Goal: Complete application form

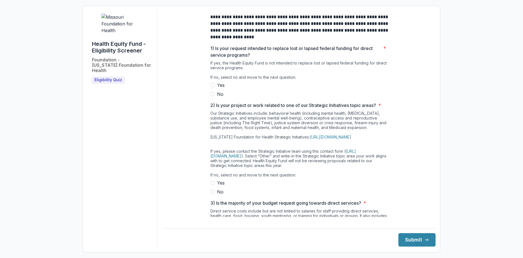
click at [213, 96] on span at bounding box center [213, 94] width 4 height 4
click at [211, 194] on span at bounding box center [213, 192] width 4 height 4
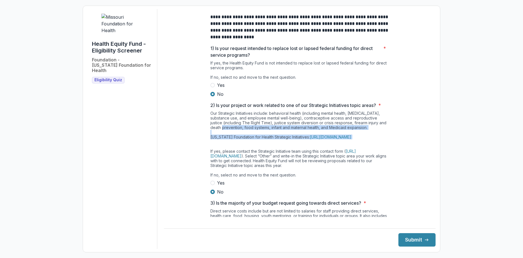
drag, startPoint x: 430, startPoint y: 129, endPoint x: 433, endPoint y: 153, distance: 24.5
click at [433, 153] on div "**********" at bounding box center [300, 129] width 272 height 240
drag, startPoint x: 433, startPoint y: 153, endPoint x: 418, endPoint y: 147, distance: 16.4
click at [418, 147] on div "**********" at bounding box center [300, 173] width 272 height 329
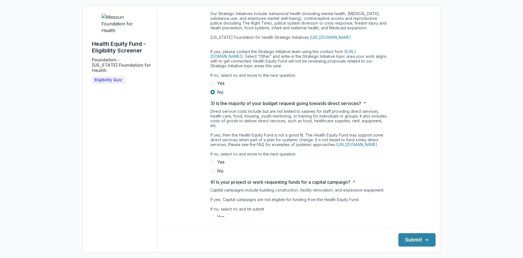
scroll to position [99, 0]
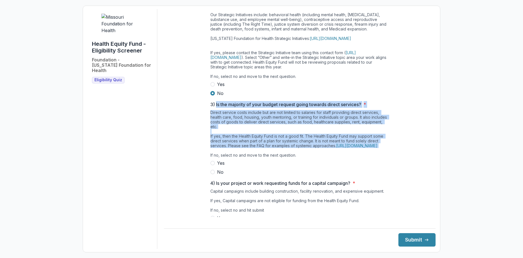
drag, startPoint x: 216, startPoint y: 112, endPoint x: 323, endPoint y: 163, distance: 119.0
click at [323, 163] on div "3) Is the majority of your budget request going towards direct services? * Dire…" at bounding box center [300, 138] width 179 height 74
click at [323, 160] on div "Direct service costs include but are not limited to salaries for staff providin…" at bounding box center [300, 135] width 179 height 50
drag, startPoint x: 323, startPoint y: 163, endPoint x: 216, endPoint y: 114, distance: 117.6
click at [216, 114] on div "3) Is the majority of your budget request going towards direct services? * Dire…" at bounding box center [300, 138] width 179 height 74
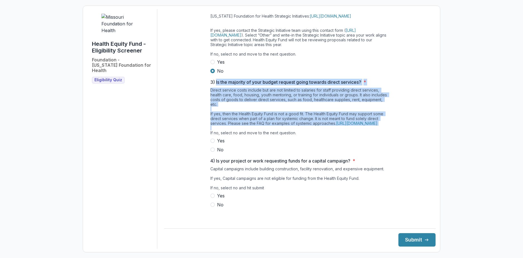
scroll to position [131, 0]
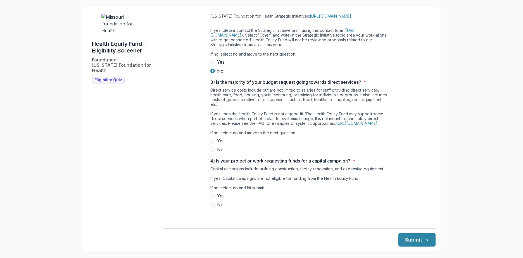
click at [214, 207] on span at bounding box center [213, 205] width 4 height 4
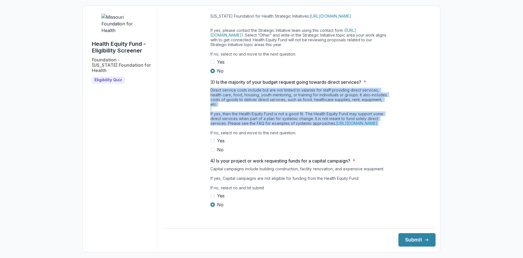
drag, startPoint x: 211, startPoint y: 88, endPoint x: 322, endPoint y: 133, distance: 119.7
click at [322, 133] on div "Direct service costs include but are not limited to salaries for staff providin…" at bounding box center [300, 113] width 179 height 50
copy div "Direct service costs include but are not limited to salaries for staff providin…"
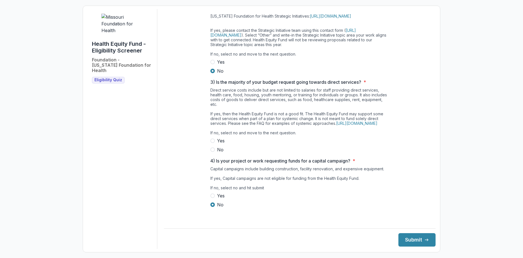
click at [214, 153] on label "No" at bounding box center [300, 150] width 179 height 7
click at [405, 238] on button "Submit" at bounding box center [417, 239] width 37 height 13
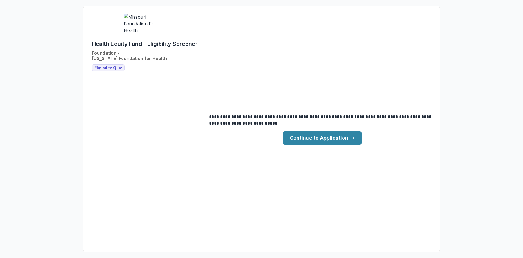
click at [353, 145] on div "**********" at bounding box center [262, 129] width 348 height 240
click at [349, 137] on link "Continue to Application" at bounding box center [322, 137] width 79 height 13
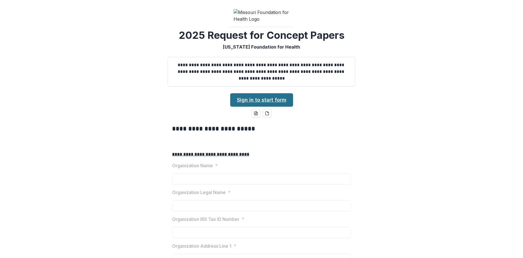
click at [262, 107] on link "Sign in to start form" at bounding box center [261, 99] width 63 height 13
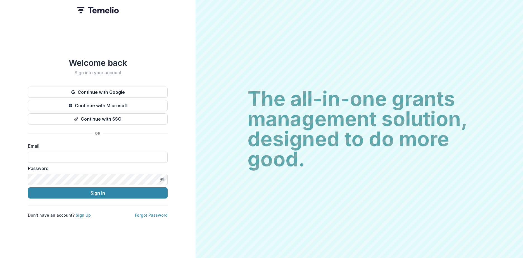
click at [82, 213] on link "Sign Up" at bounding box center [83, 215] width 15 height 5
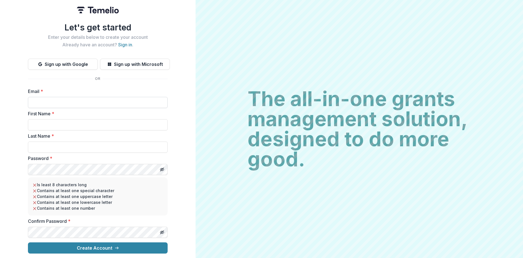
click at [98, 101] on input "Email *" at bounding box center [98, 102] width 140 height 11
type input "**********"
type input "******"
click at [161, 167] on icon "Toggle password visibility" at bounding box center [162, 169] width 4 height 4
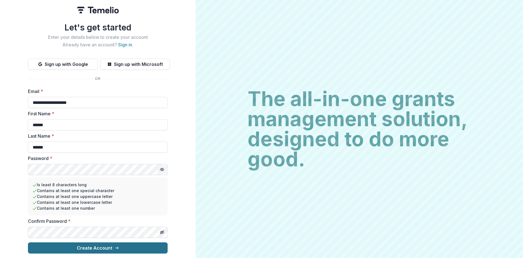
click at [118, 246] on icon "submit" at bounding box center [117, 248] width 4 height 4
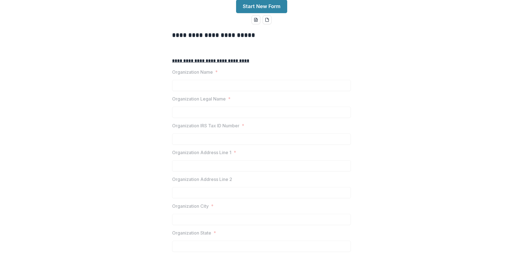
scroll to position [106, 0]
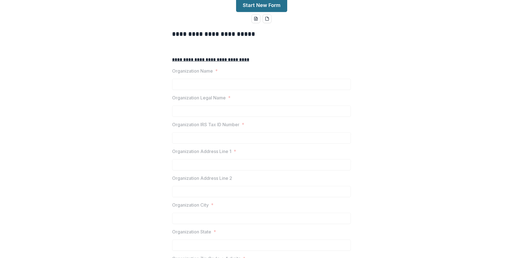
click at [267, 12] on button "Start New Form" at bounding box center [261, 5] width 51 height 13
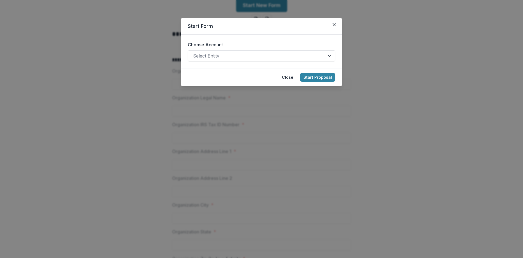
click at [329, 55] on div at bounding box center [330, 56] width 10 height 11
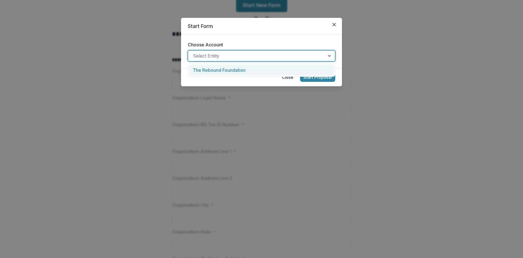
click at [265, 72] on div "The Rebound Foundation" at bounding box center [261, 70] width 145 height 10
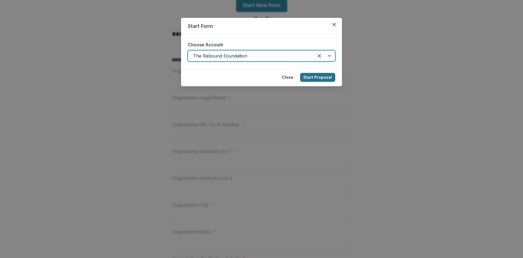
click at [315, 76] on button "Start Proposal" at bounding box center [317, 77] width 35 height 9
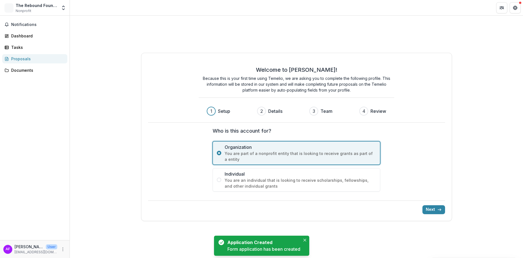
click at [428, 108] on div "Welcome to Temelio! Because this is your first time using Temelio, we are askin…" at bounding box center [296, 91] width 297 height 63
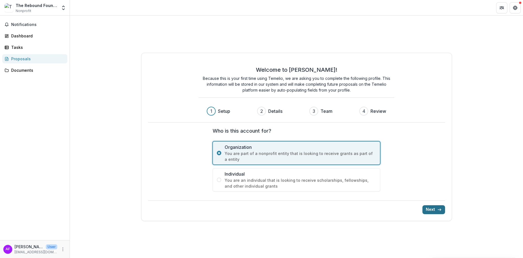
click at [435, 208] on button "Next" at bounding box center [434, 210] width 23 height 9
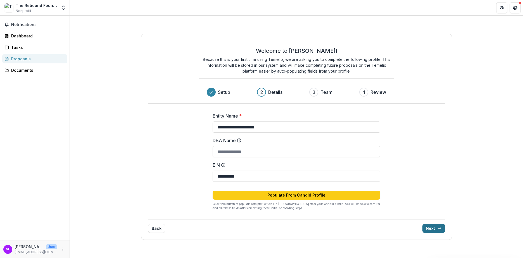
click at [434, 227] on button "Next" at bounding box center [434, 228] width 23 height 9
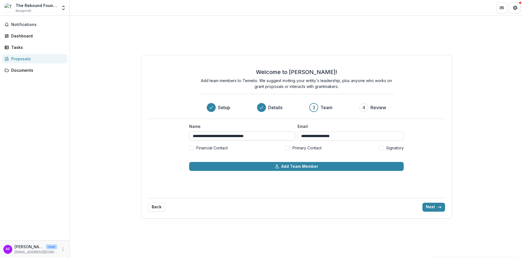
click at [271, 134] on input "**********" at bounding box center [242, 136] width 106 height 9
type input "*"
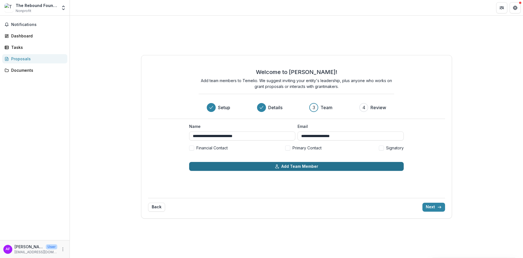
type input "**********"
click at [305, 166] on button "Add Team Member" at bounding box center [296, 166] width 215 height 9
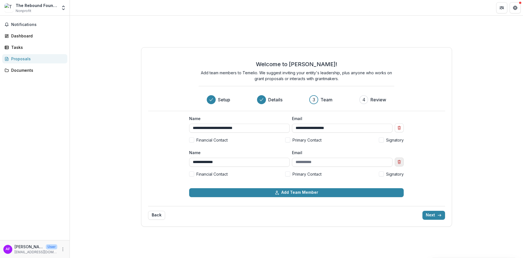
type input "**********"
click at [399, 160] on icon "Remove team member" at bounding box center [399, 162] width 4 height 4
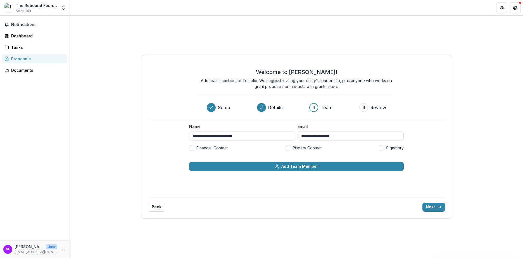
click at [287, 146] on span at bounding box center [287, 148] width 5 height 5
click at [430, 205] on button "Next" at bounding box center [434, 207] width 23 height 9
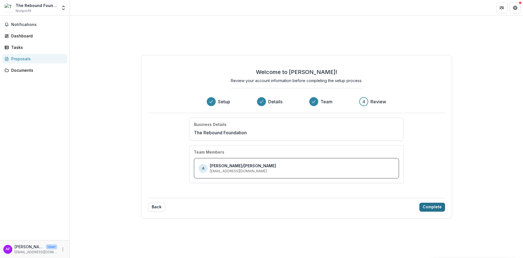
click at [430, 205] on button "Complete" at bounding box center [433, 207] width 26 height 9
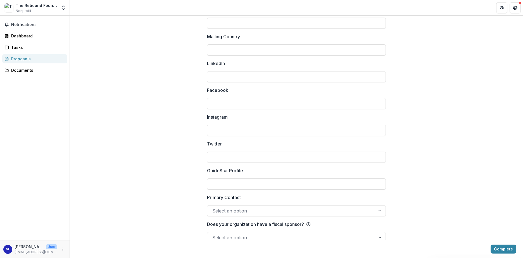
scroll to position [729, 0]
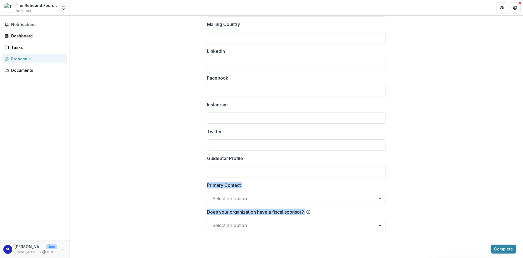
drag, startPoint x: 521, startPoint y: 235, endPoint x: 511, endPoint y: 178, distance: 58.2
drag, startPoint x: 511, startPoint y: 178, endPoint x: 458, endPoint y: 167, distance: 53.9
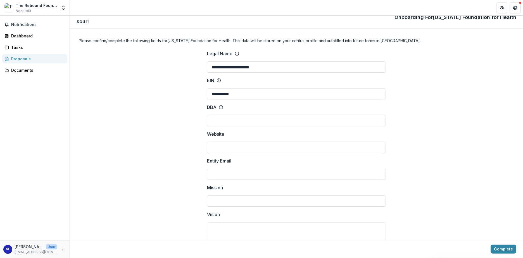
scroll to position [0, 0]
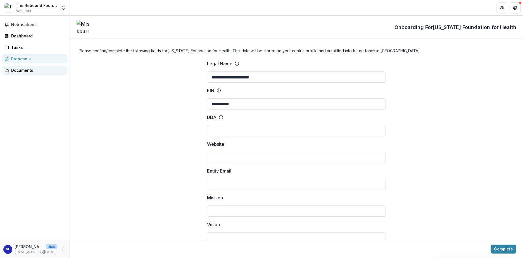
click at [27, 70] on div "Documents" at bounding box center [37, 70] width 52 height 6
